Goal: Check status: Check status

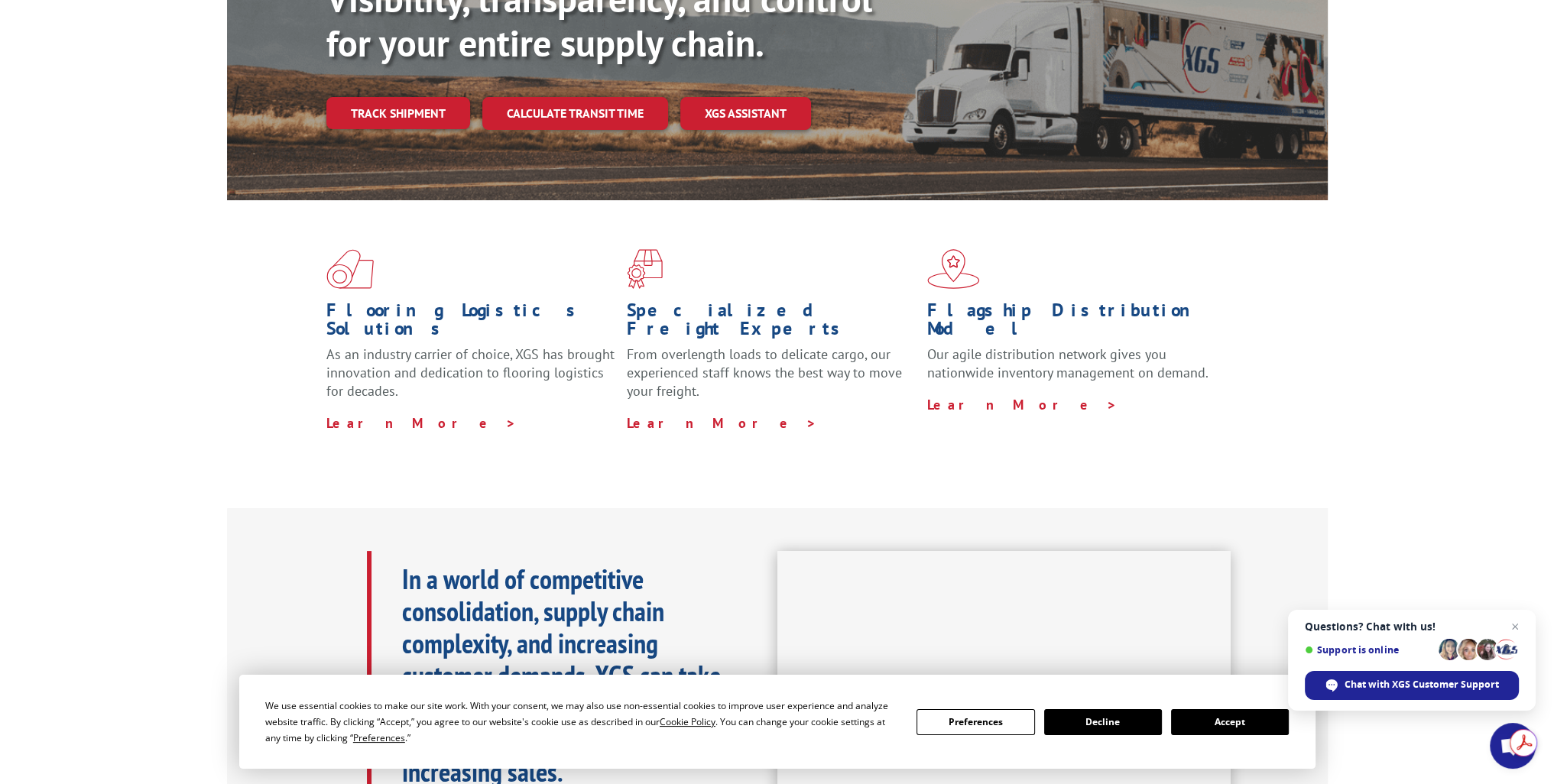
click at [1227, 717] on button "Accept" at bounding box center [1229, 722] width 118 height 26
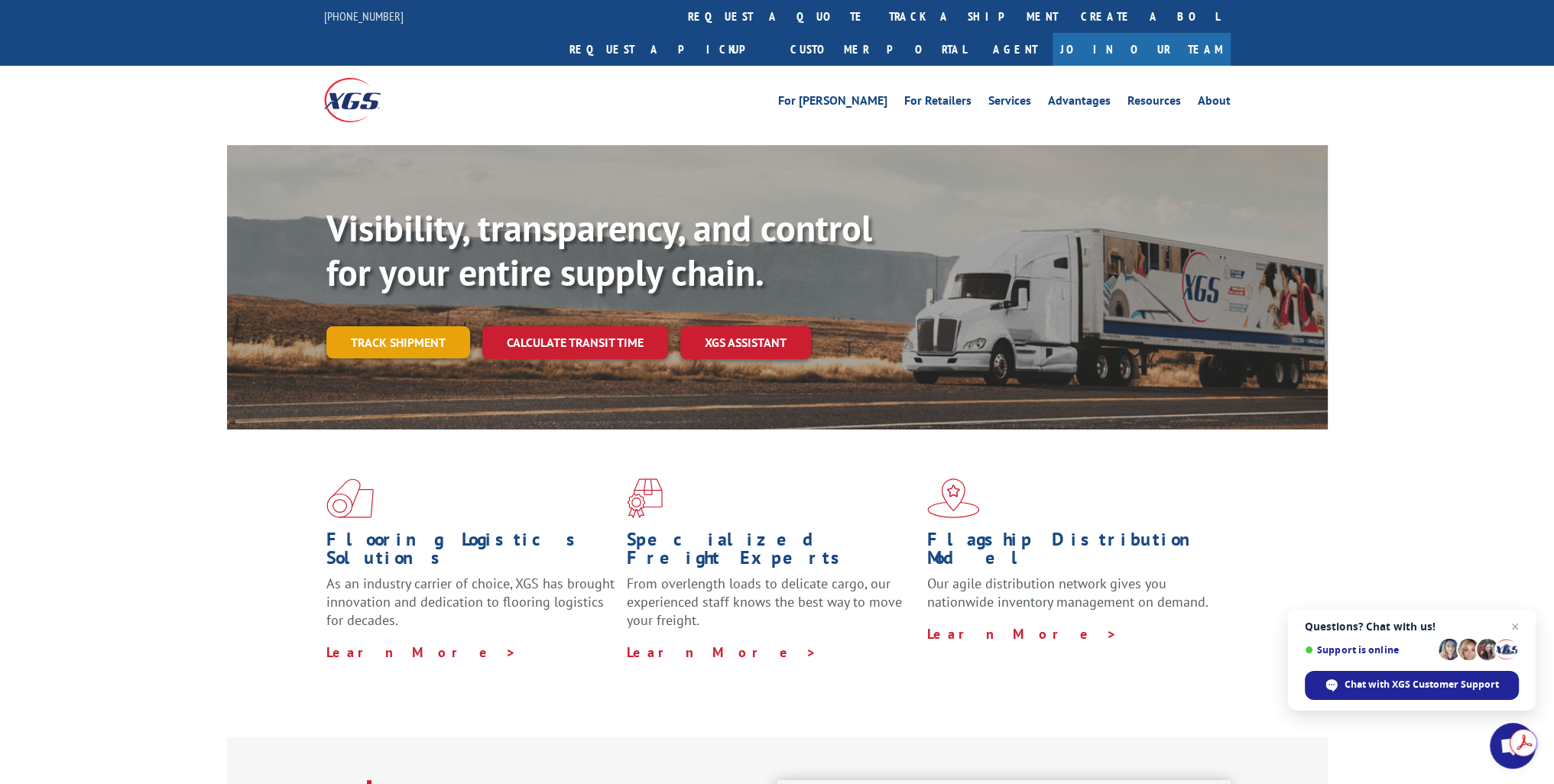
click at [386, 326] on link "Track shipment" at bounding box center [398, 342] width 144 height 32
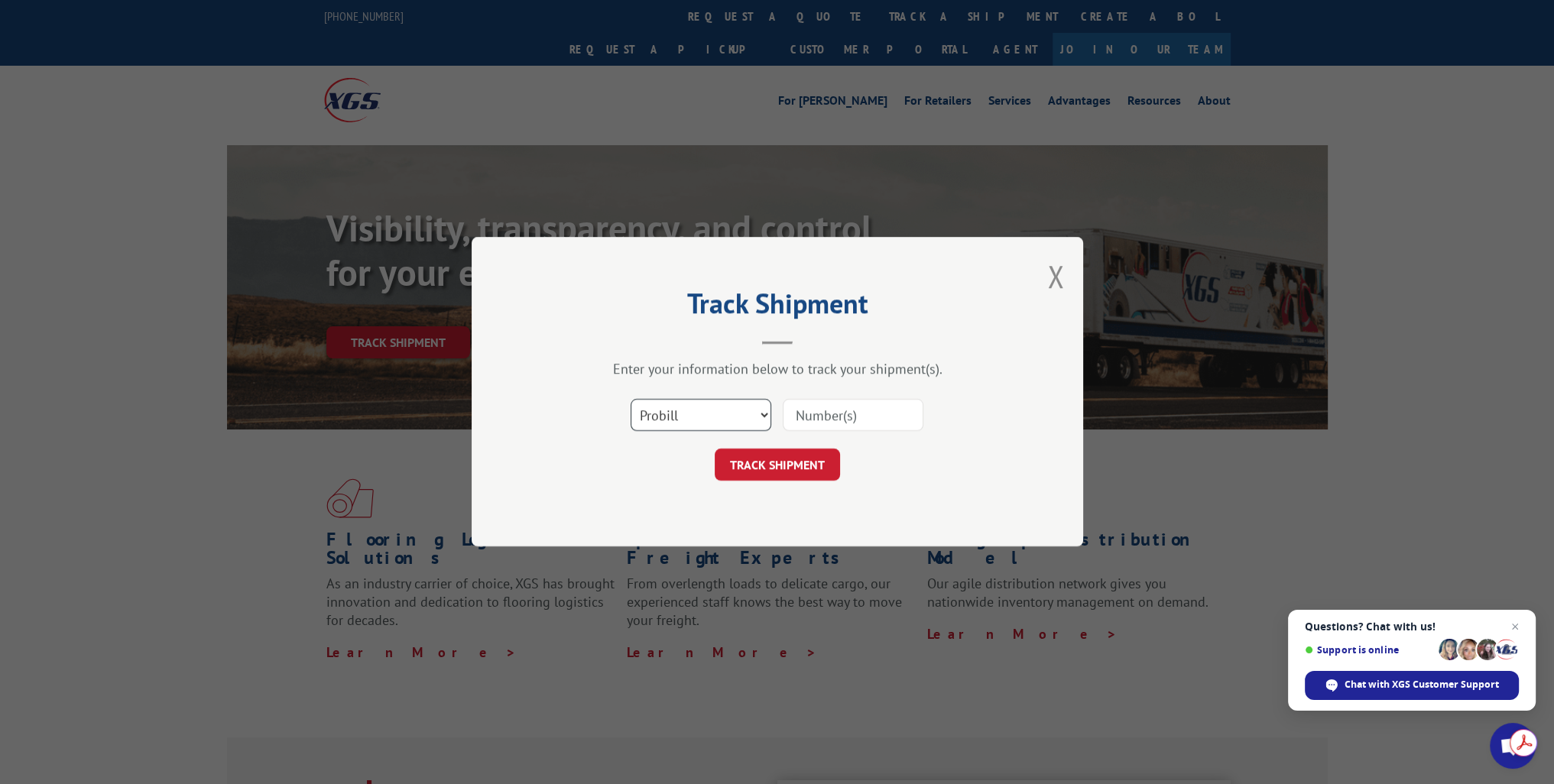
click at [734, 415] on select "Select category... Probill BOL PO" at bounding box center [700, 416] width 140 height 32
click at [813, 417] on input at bounding box center [853, 416] width 140 height 32
paste input "121813"
type input "121813"
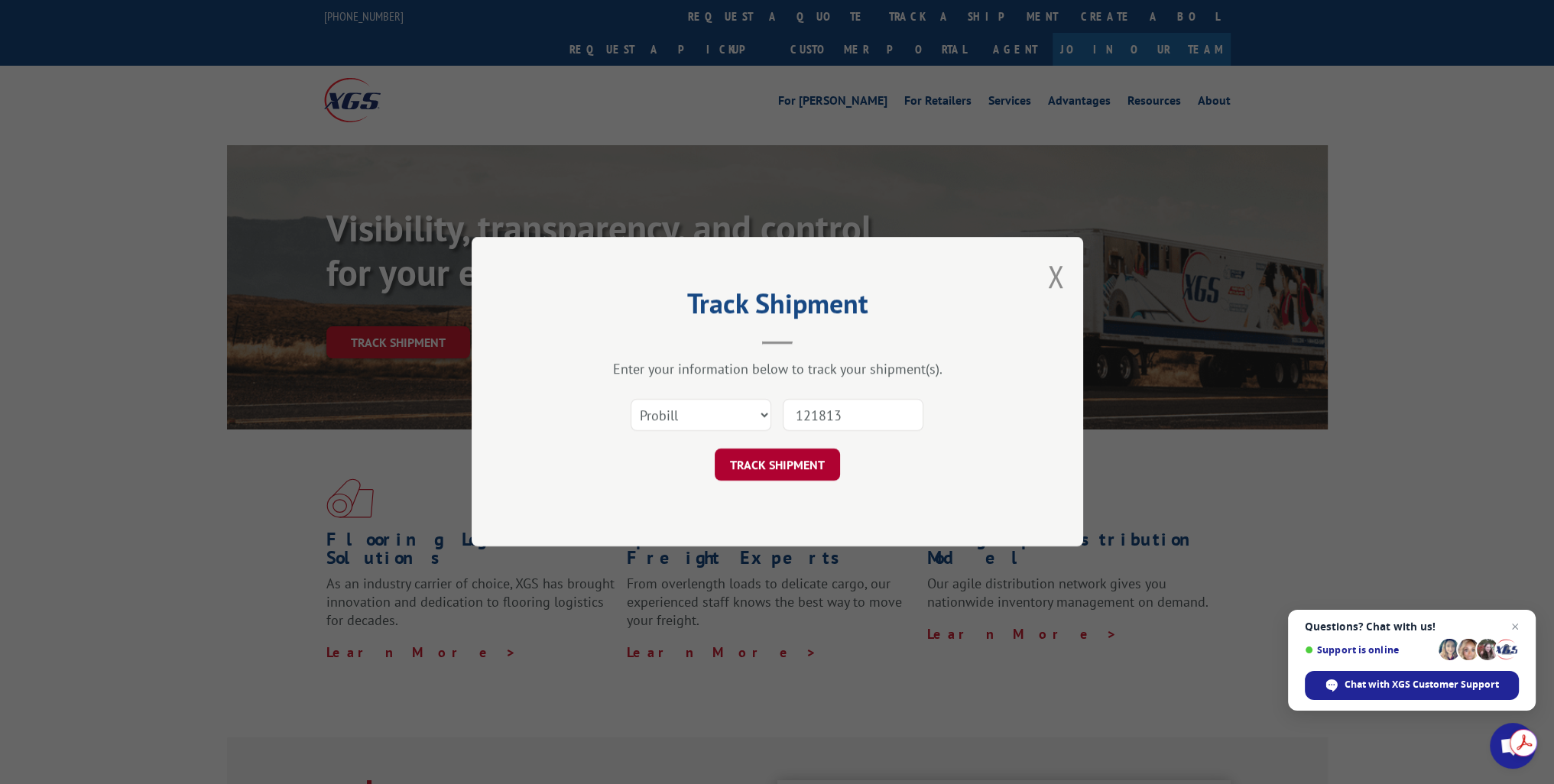
click at [774, 457] on button "TRACK SHIPMENT" at bounding box center [777, 465] width 125 height 32
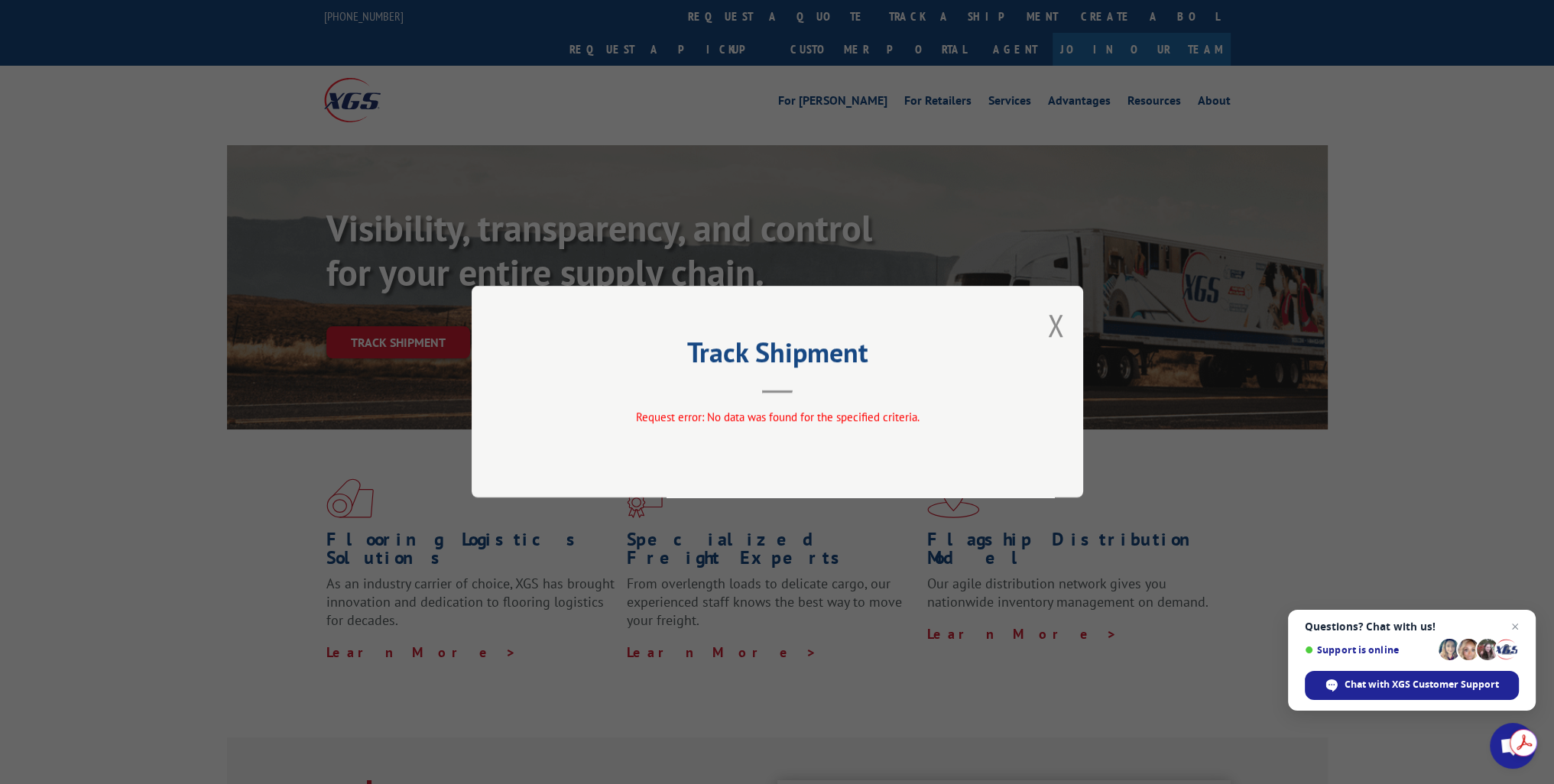
click at [1054, 325] on button "Close modal" at bounding box center [1055, 325] width 17 height 41
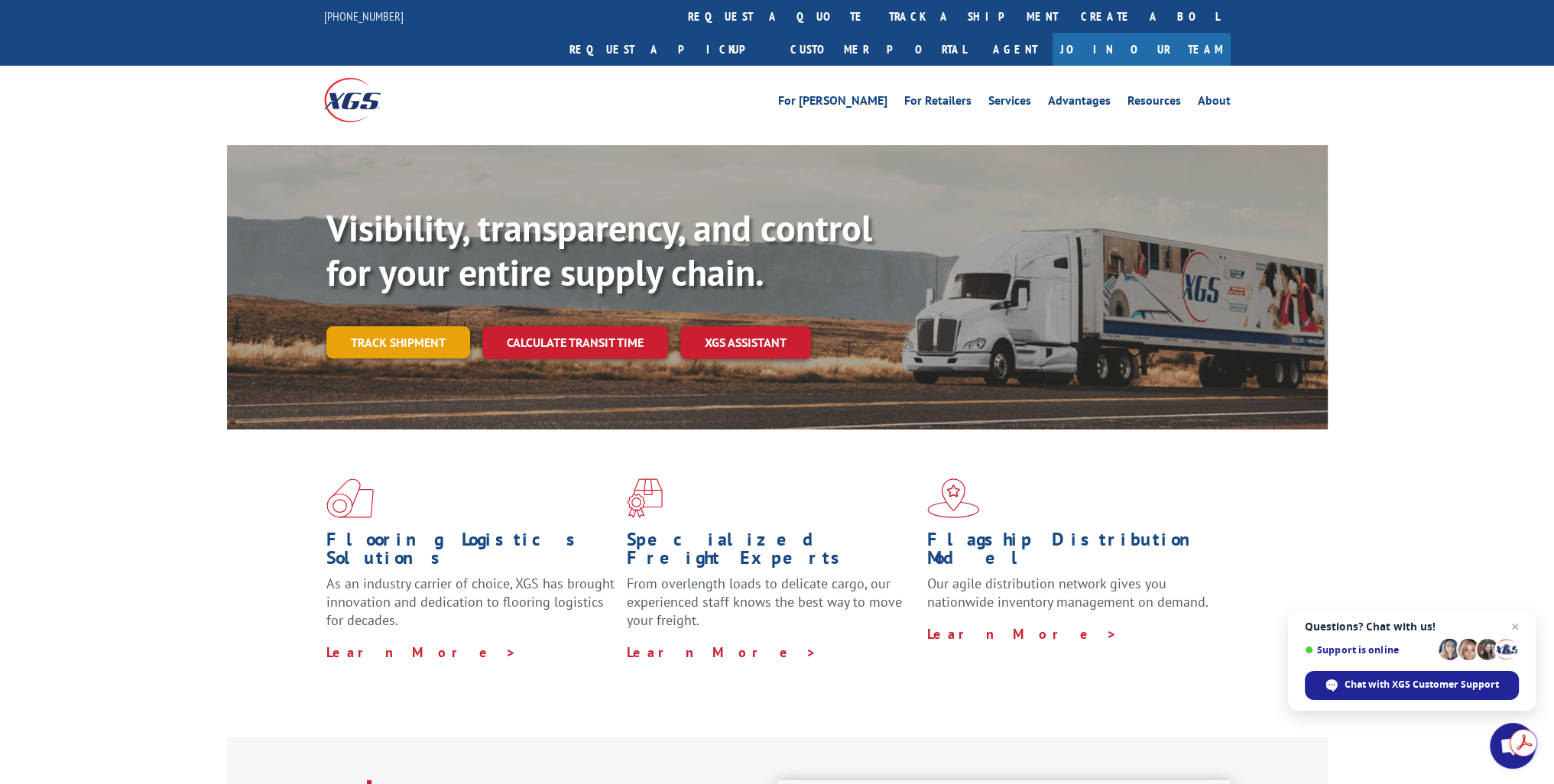
click at [421, 326] on link "Track shipment" at bounding box center [398, 342] width 144 height 32
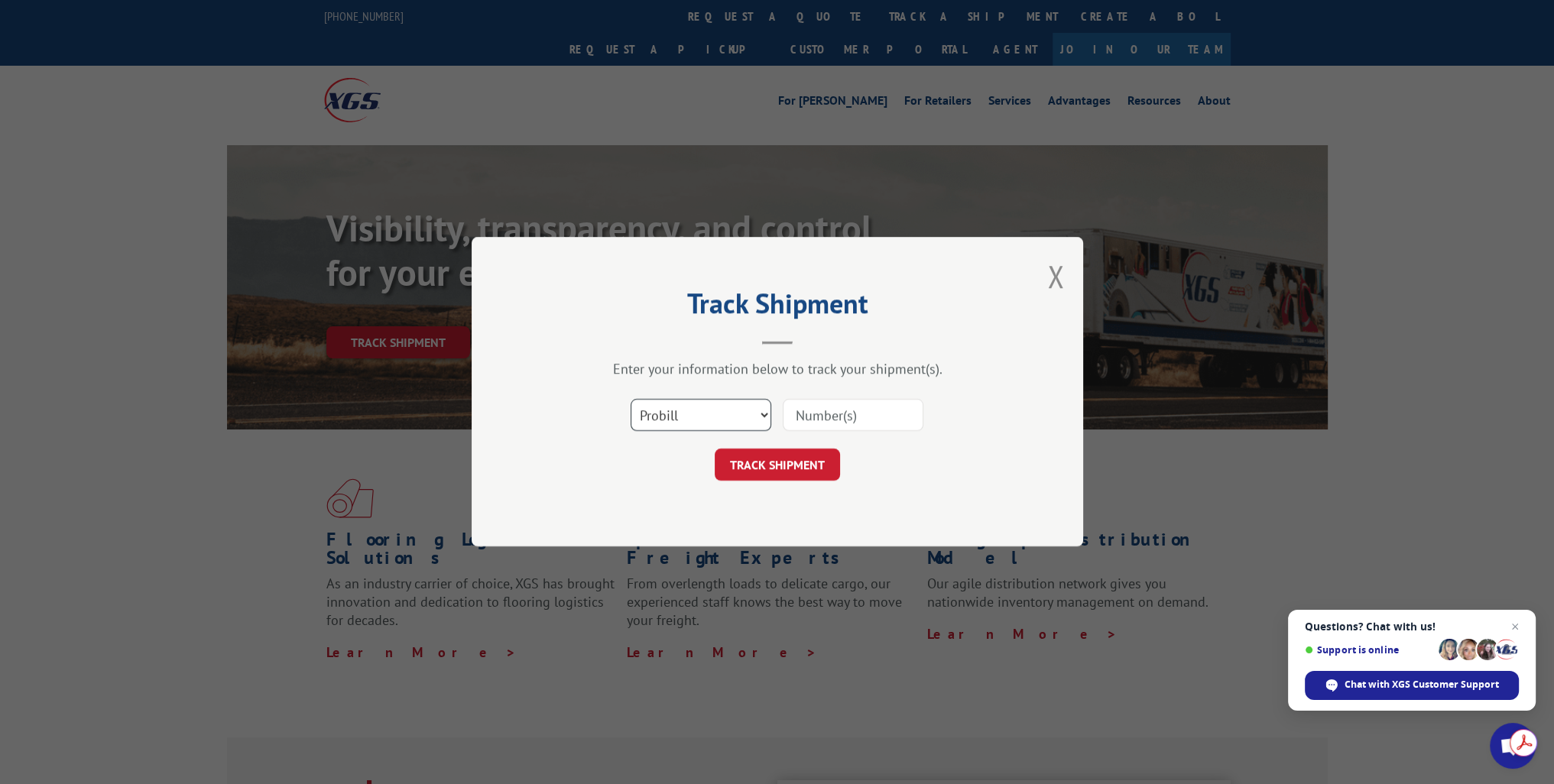
click at [705, 408] on select "Select category... Probill BOL PO" at bounding box center [700, 416] width 140 height 32
select select "po"
click at [630, 400] on select "Select category... Probill BOL PO" at bounding box center [700, 416] width 140 height 32
click at [813, 418] on input at bounding box center [853, 416] width 140 height 32
type input "st08098"
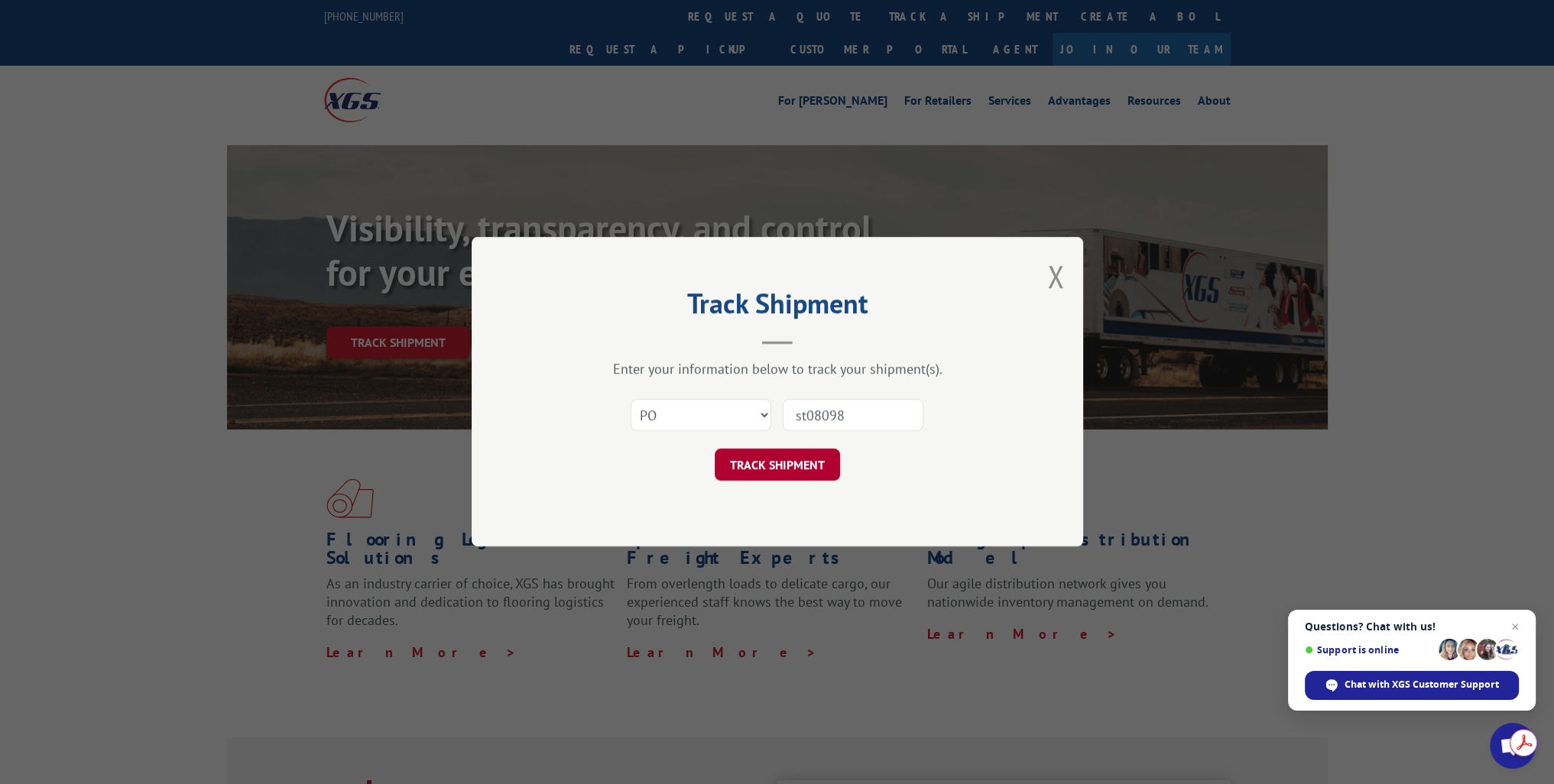
click at [798, 455] on button "TRACK SHIPMENT" at bounding box center [777, 465] width 125 height 32
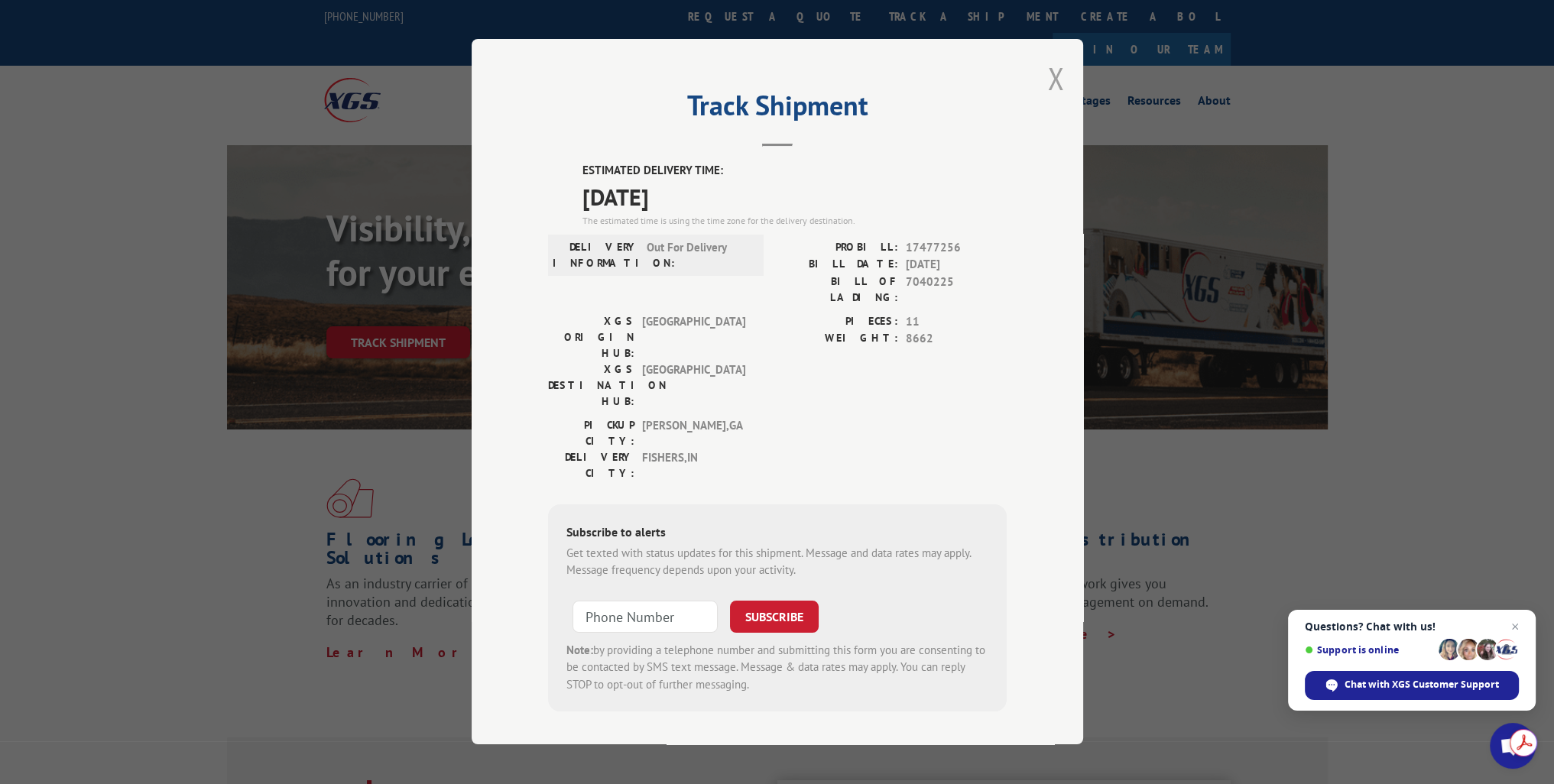
click at [1053, 79] on button "Close modal" at bounding box center [1055, 78] width 17 height 41
